Goal: Transaction & Acquisition: Purchase product/service

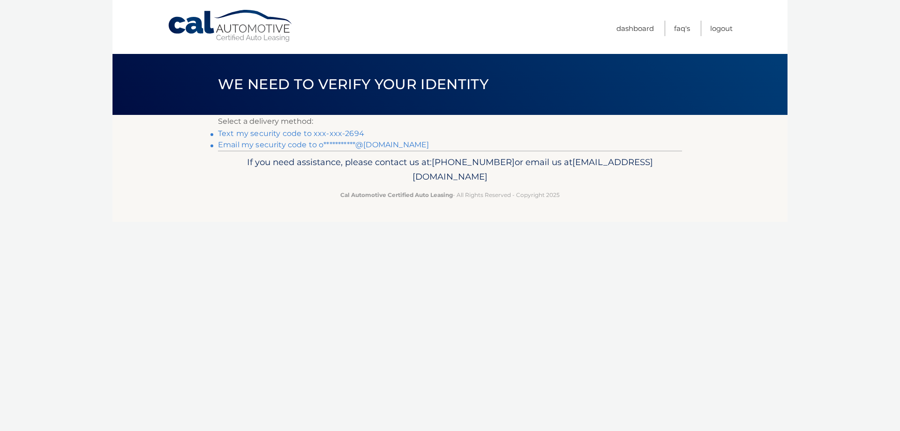
click at [319, 133] on link "Text my security code to xxx-xxx-2694" at bounding box center [291, 133] width 146 height 9
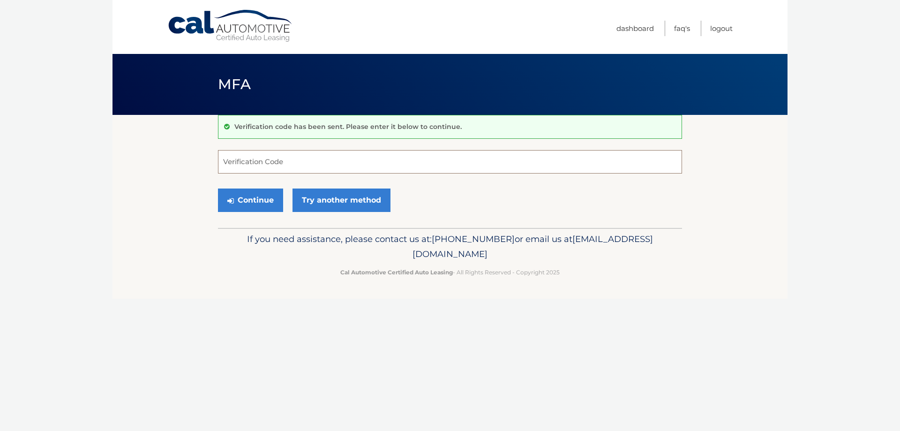
click at [311, 157] on input "Verification Code" at bounding box center [450, 161] width 464 height 23
type input "340139"
click at [246, 203] on button "Continue" at bounding box center [250, 199] width 65 height 23
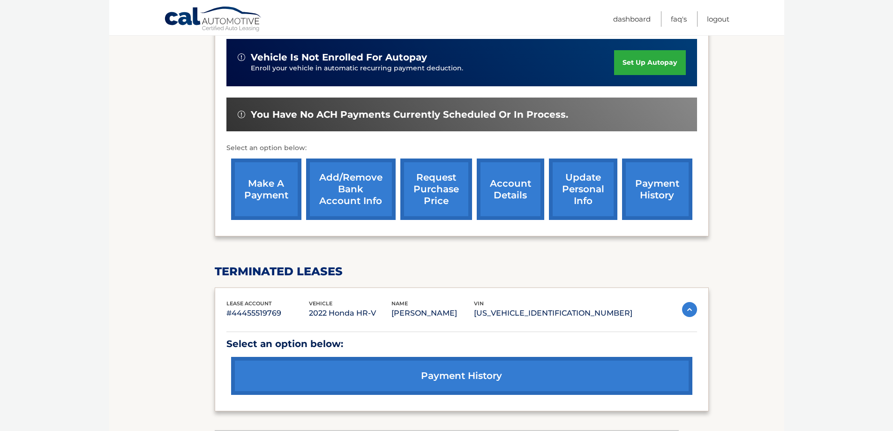
scroll to position [303, 0]
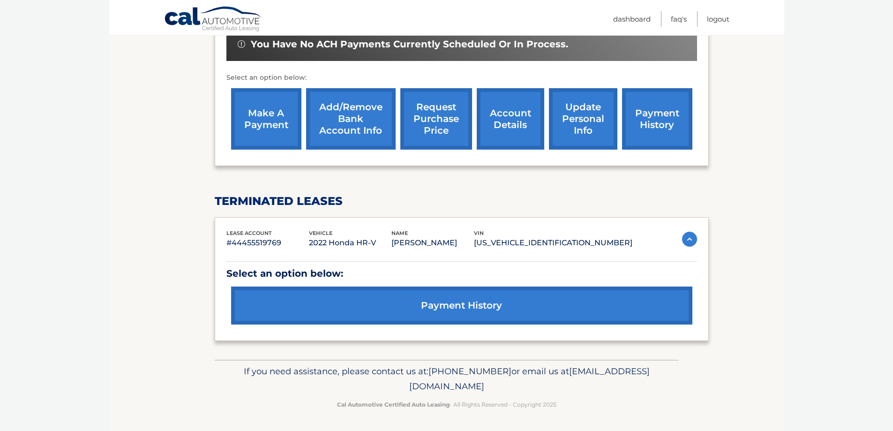
click at [488, 312] on link "payment history" at bounding box center [461, 305] width 461 height 38
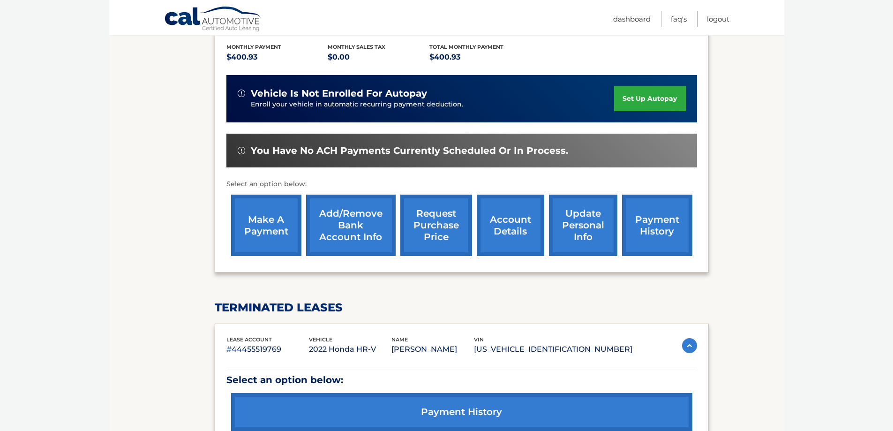
scroll to position [115, 0]
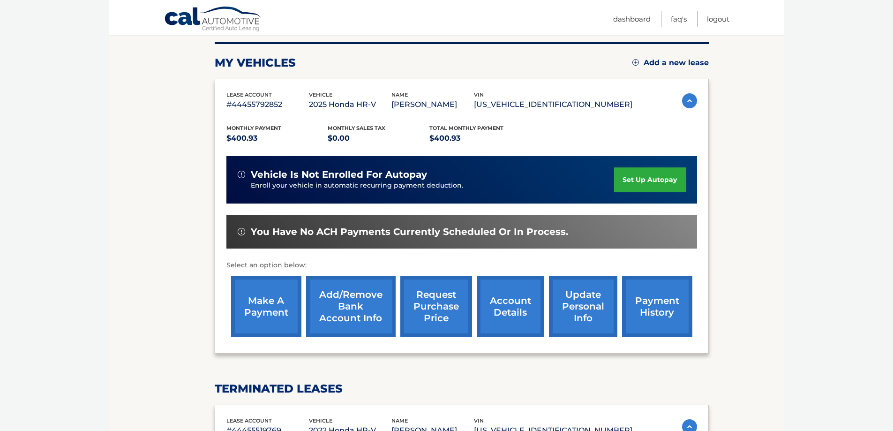
click at [270, 309] on link "make a payment" at bounding box center [266, 306] width 70 height 61
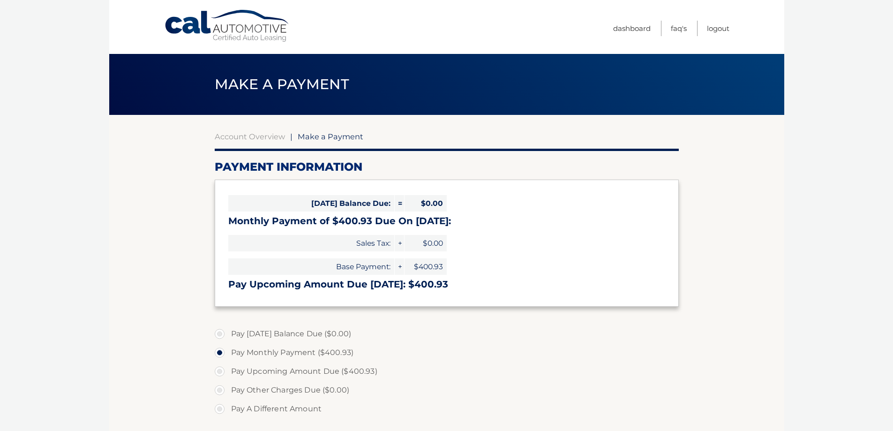
scroll to position [141, 0]
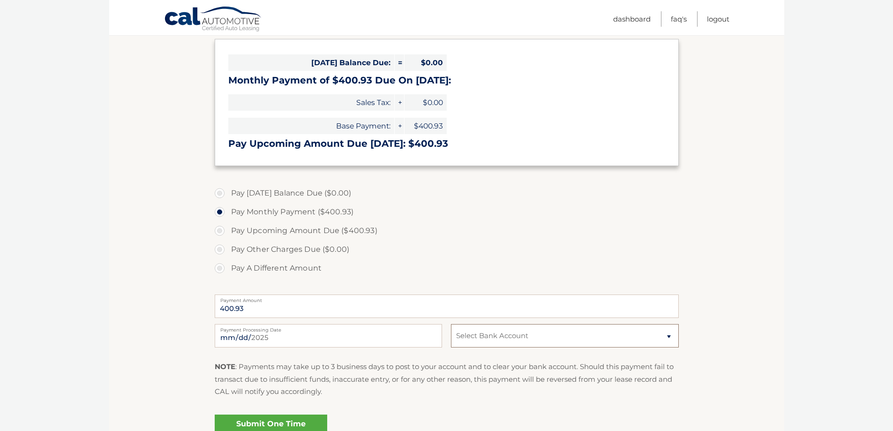
drag, startPoint x: 513, startPoint y: 338, endPoint x: 514, endPoint y: 346, distance: 8.0
click at [513, 338] on select "Select Bank Account Savings CAPITAL ONE N.A. *****3575 Checking CAPITAL ONE N.A…" at bounding box center [564, 335] width 227 height 23
select select "N2M0ZDI0N2YtYTVkYS00ZDU0LThiZDQtMjgzODMzODc3YWRm"
click at [451, 324] on select "Select Bank Account Savings CAPITAL ONE N.A. *****3575 Checking CAPITAL ONE N.A…" at bounding box center [564, 335] width 227 height 23
drag, startPoint x: 804, startPoint y: 277, endPoint x: 793, endPoint y: 285, distance: 13.5
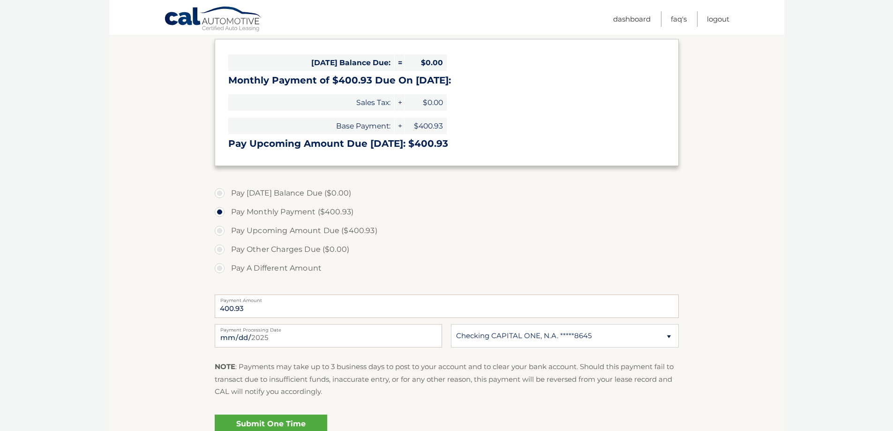
click at [805, 277] on body "Cal Automotive Menu Dashboard FAQ's Logout |" at bounding box center [446, 74] width 893 height 431
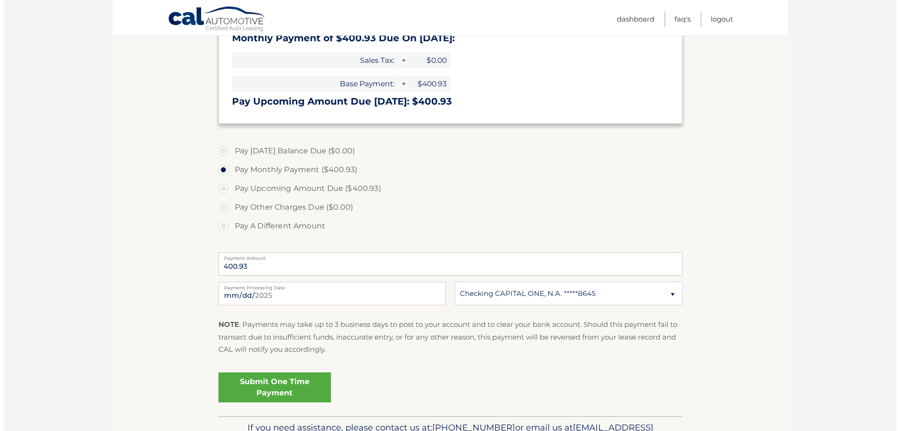
scroll to position [234, 0]
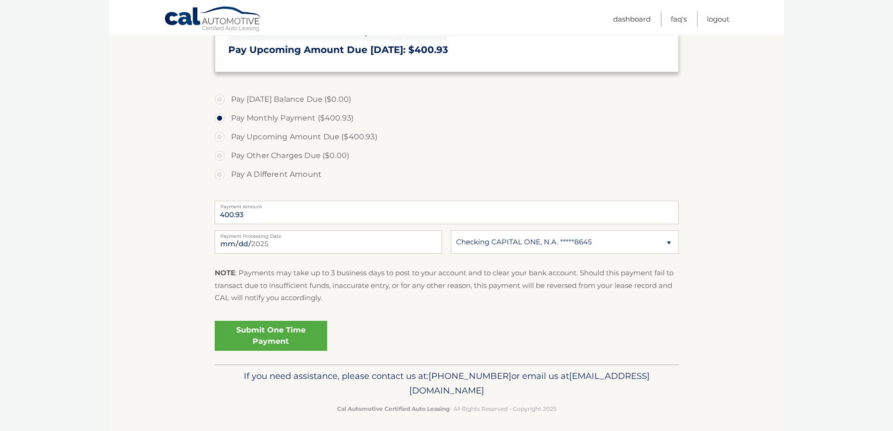
click at [270, 339] on link "Submit One Time Payment" at bounding box center [271, 336] width 113 height 30
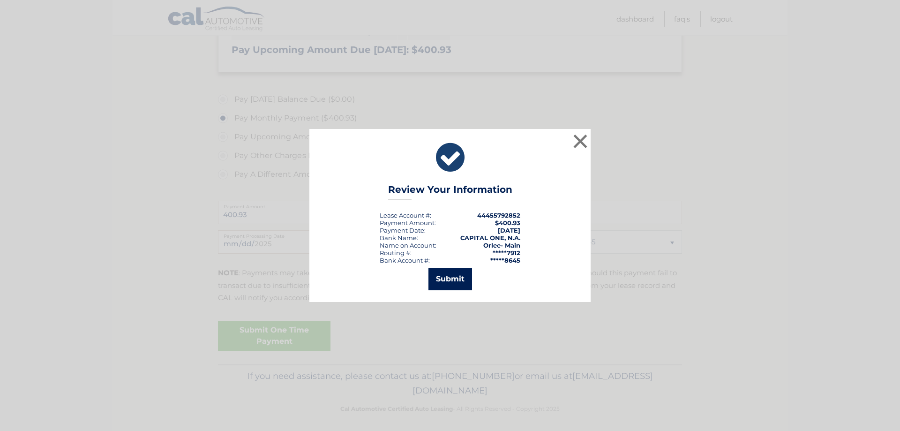
click at [456, 279] on button "Submit" at bounding box center [451, 279] width 44 height 23
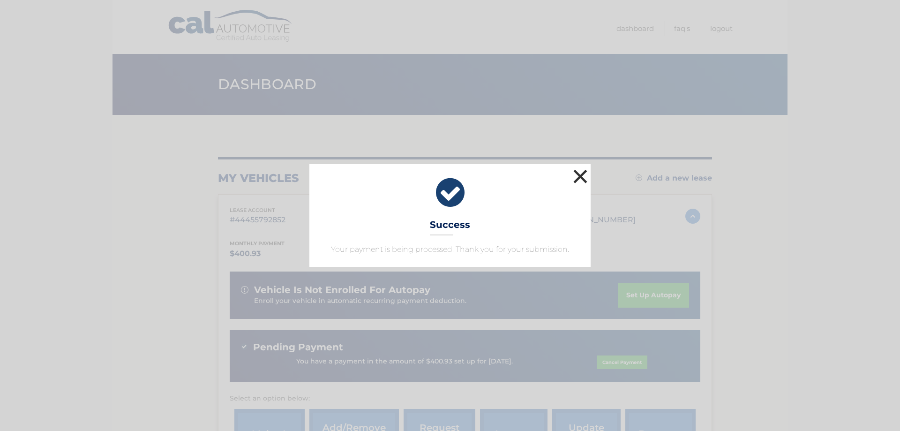
click at [580, 181] on button "×" at bounding box center [580, 176] width 19 height 19
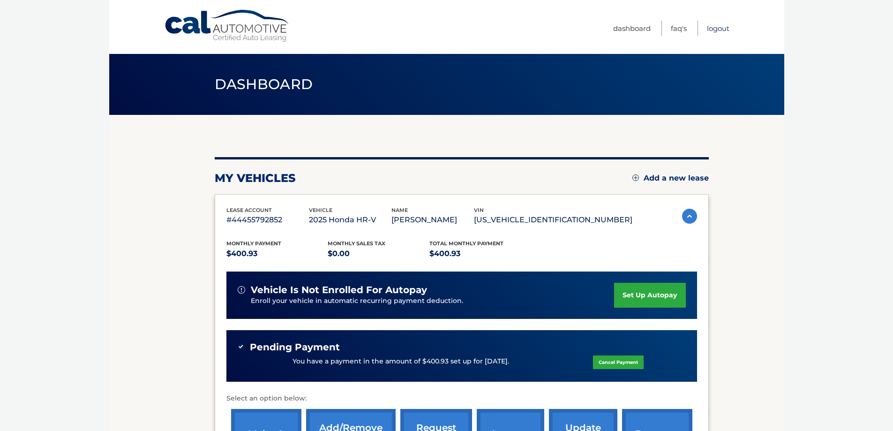
click at [722, 23] on link "Logout" at bounding box center [718, 28] width 23 height 15
